Goal: Transaction & Acquisition: Purchase product/service

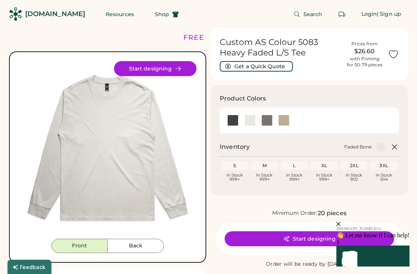
click at [115, 18] on button "Resources" at bounding box center [120, 14] width 46 height 15
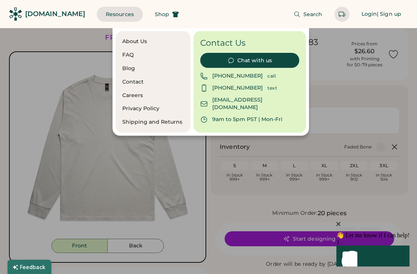
click at [154, 16] on button "Shop" at bounding box center [167, 14] width 42 height 15
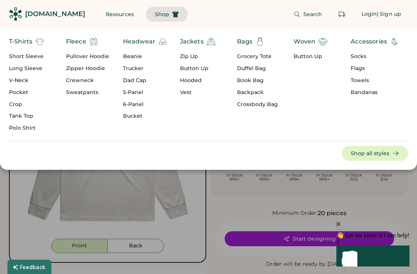
click at [366, 78] on div "Towels" at bounding box center [374, 80] width 48 height 7
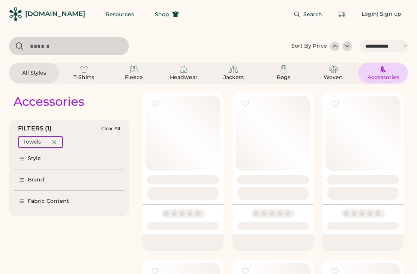
select select "*****"
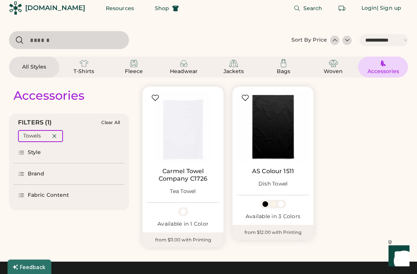
scroll to position [6, 0]
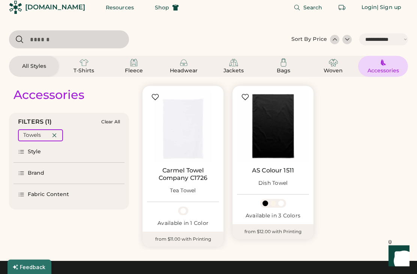
click at [195, 129] on img at bounding box center [183, 127] width 72 height 72
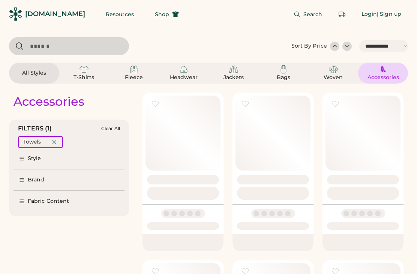
select select "*****"
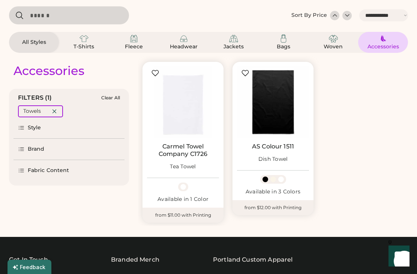
click at [286, 124] on img at bounding box center [273, 102] width 72 height 72
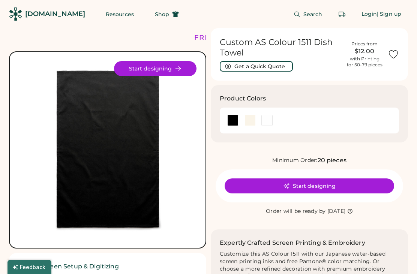
click at [249, 117] on div at bounding box center [249, 120] width 11 height 11
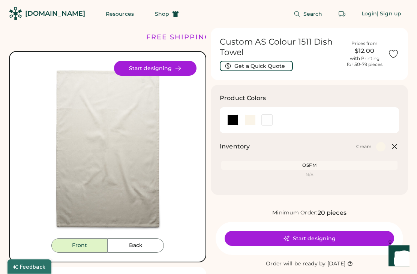
scroll to position [13, 0]
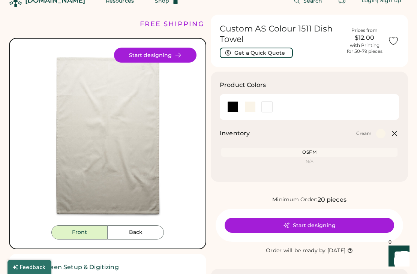
click at [137, 233] on button "Back" at bounding box center [136, 232] width 56 height 14
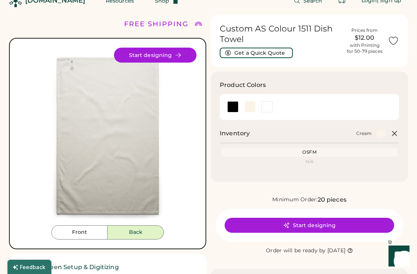
click at [97, 232] on button "Front" at bounding box center [79, 232] width 56 height 14
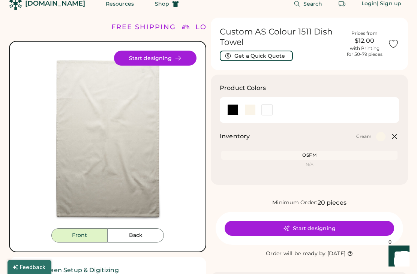
scroll to position [0, 0]
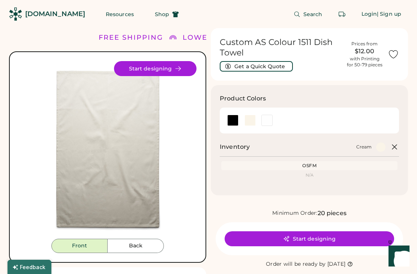
click at [150, 19] on button "Shop" at bounding box center [167, 14] width 42 height 15
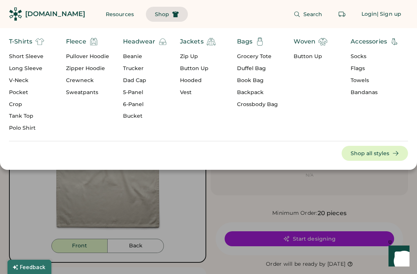
click at [315, 55] on div "Button Up" at bounding box center [310, 56] width 34 height 7
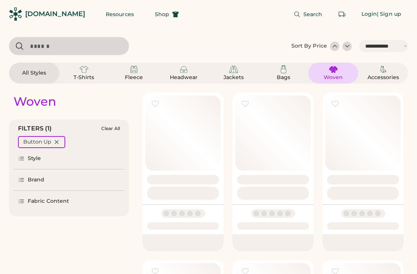
select select "*****"
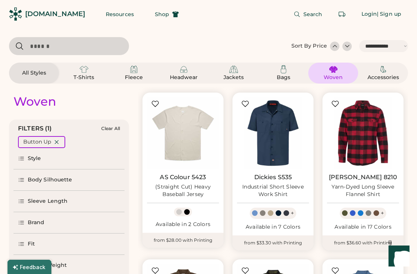
click at [154, 18] on button "Shop" at bounding box center [167, 14] width 42 height 15
